Goal: Information Seeking & Learning: Learn about a topic

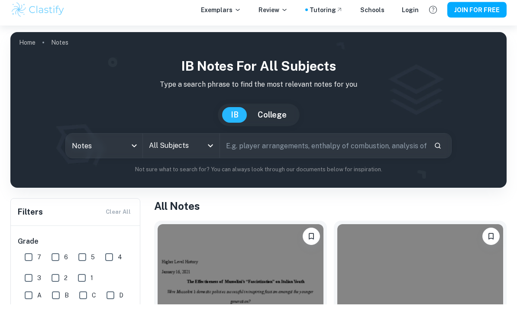
click at [189, 150] on input "All Subjects" at bounding box center [175, 151] width 56 height 16
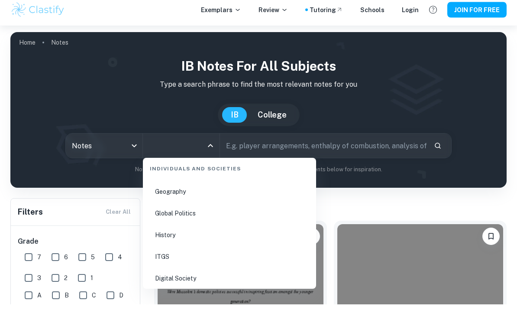
scroll to position [1069, 0]
click at [256, 215] on li "Global Politics" at bounding box center [229, 220] width 166 height 20
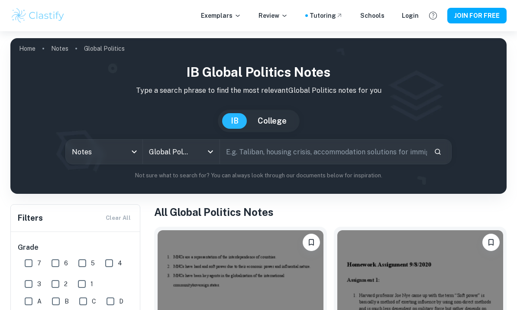
click at [191, 149] on input "Global Politics" at bounding box center [169, 151] width 45 height 16
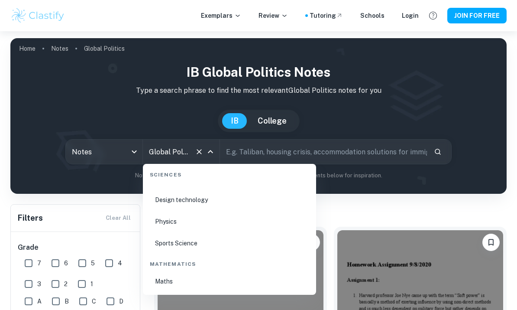
scroll to position [1344, 0]
click at [221, 223] on li "Physics" at bounding box center [229, 221] width 166 height 20
type input "Physics"
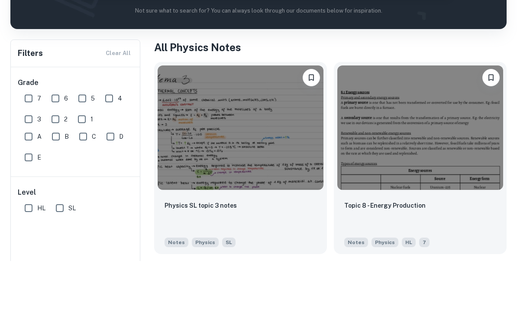
scroll to position [124, 0]
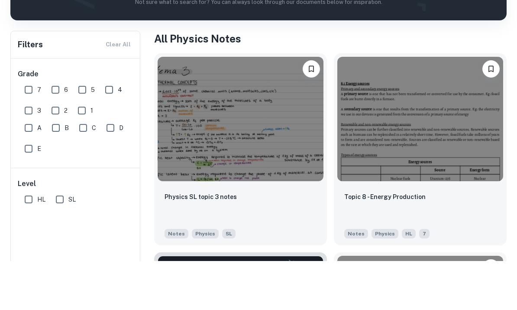
click at [62, 239] on input "SL" at bounding box center [59, 247] width 17 height 17
checkbox input "true"
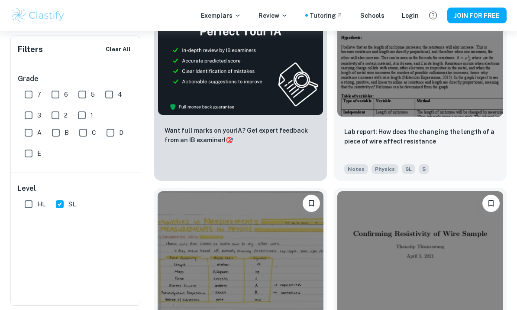
scroll to position [0, 0]
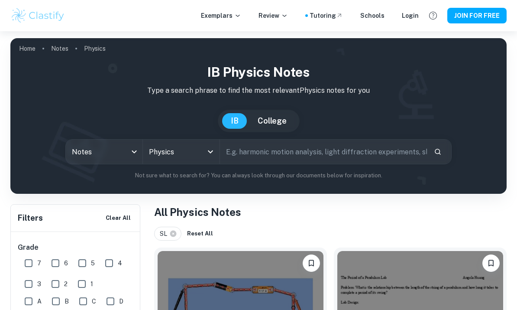
click at [236, 158] on input "text" at bounding box center [323, 151] width 207 height 24
type input "Current"
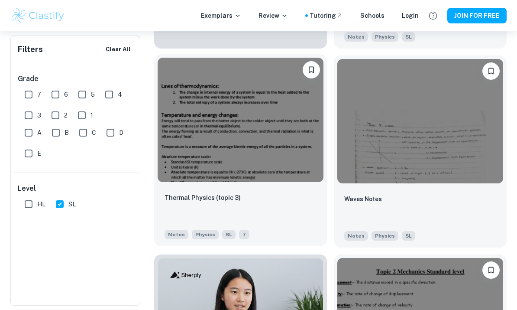
scroll to position [2213, 0]
